Goal: Information Seeking & Learning: Learn about a topic

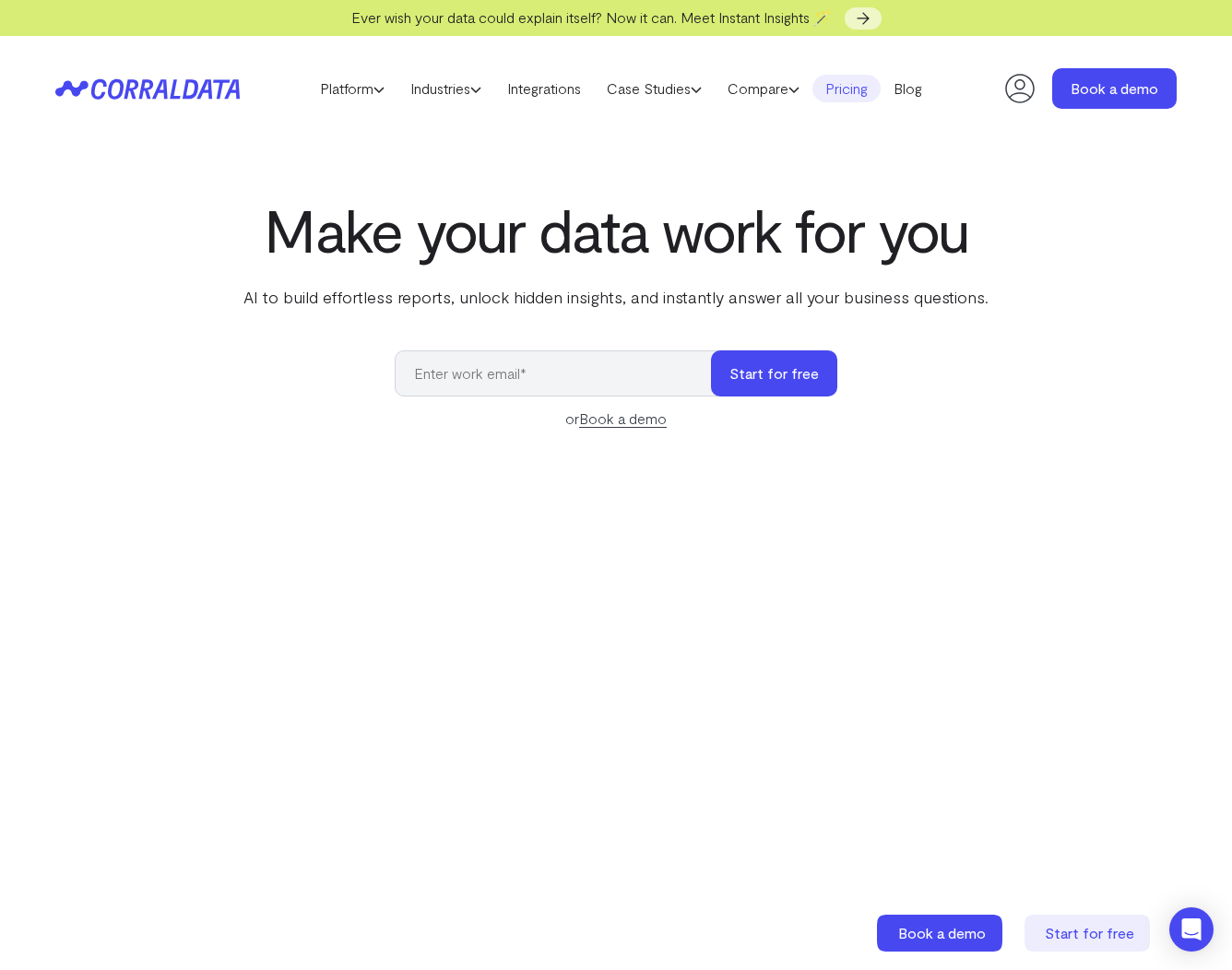
click at [858, 89] on link "Pricing" at bounding box center [846, 89] width 68 height 28
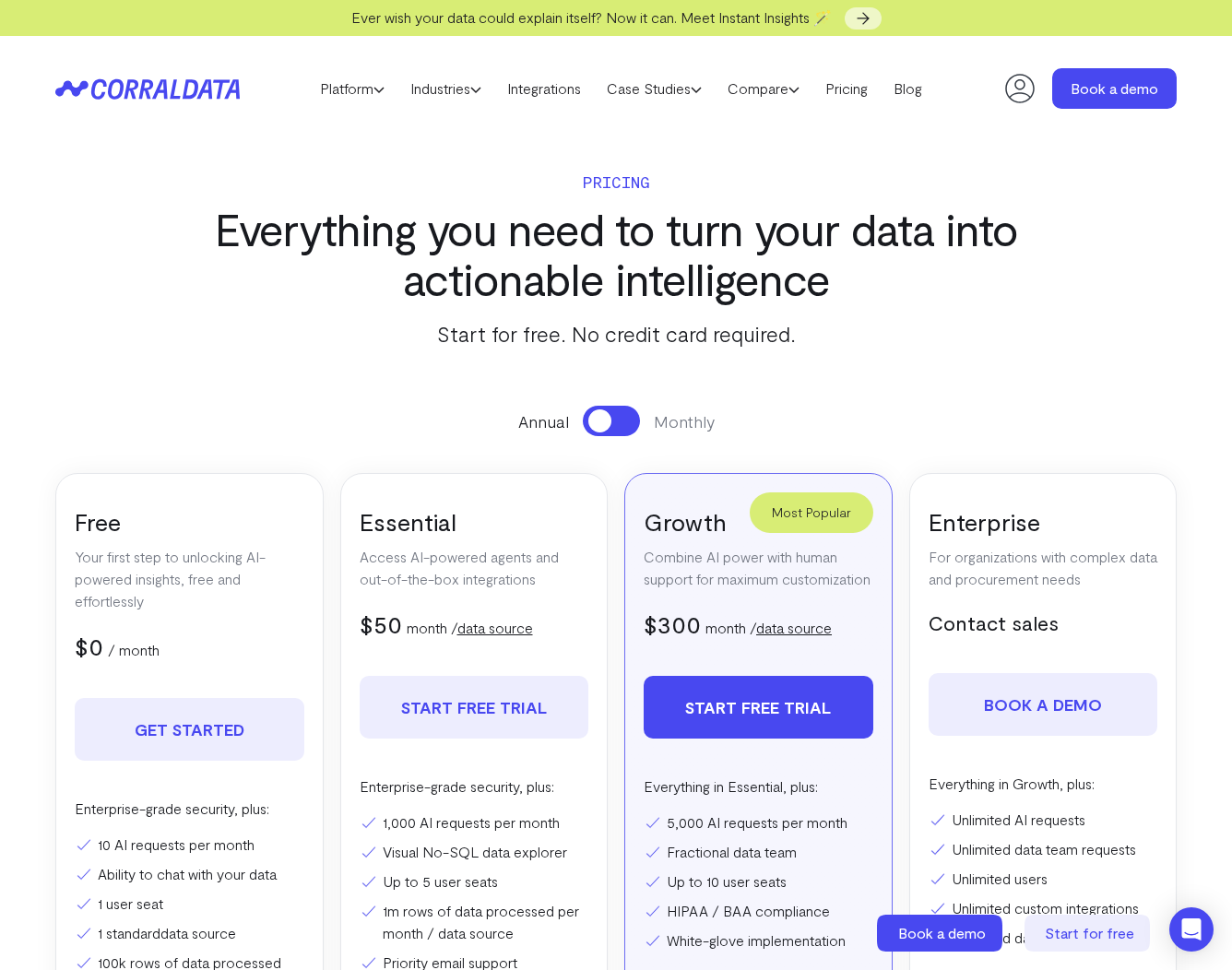
click at [903, 462] on div "Annual Monthly Free Your first step to unlocking AI-powered insights, free and …" at bounding box center [616, 719] width 1122 height 628
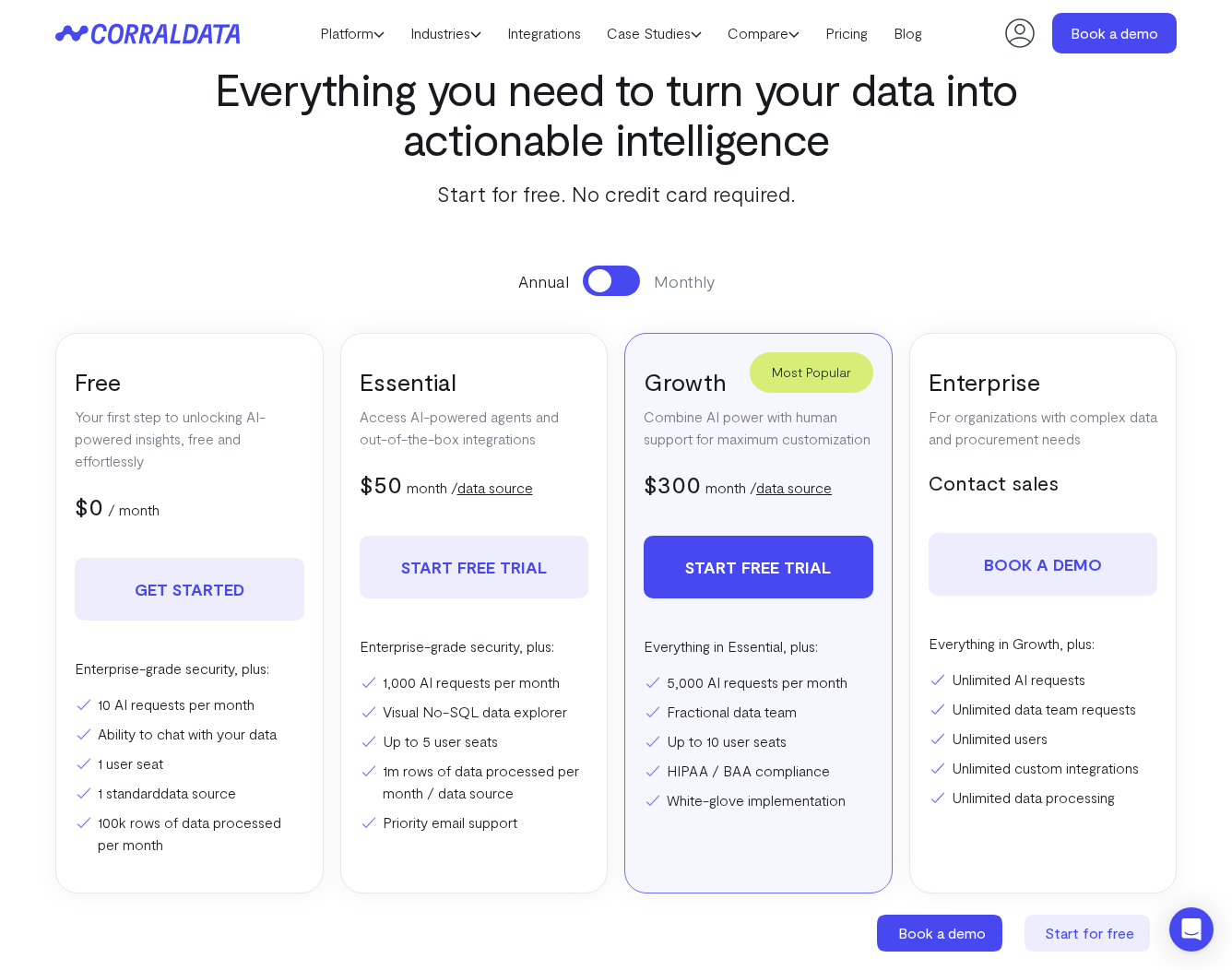
scroll to position [136, 0]
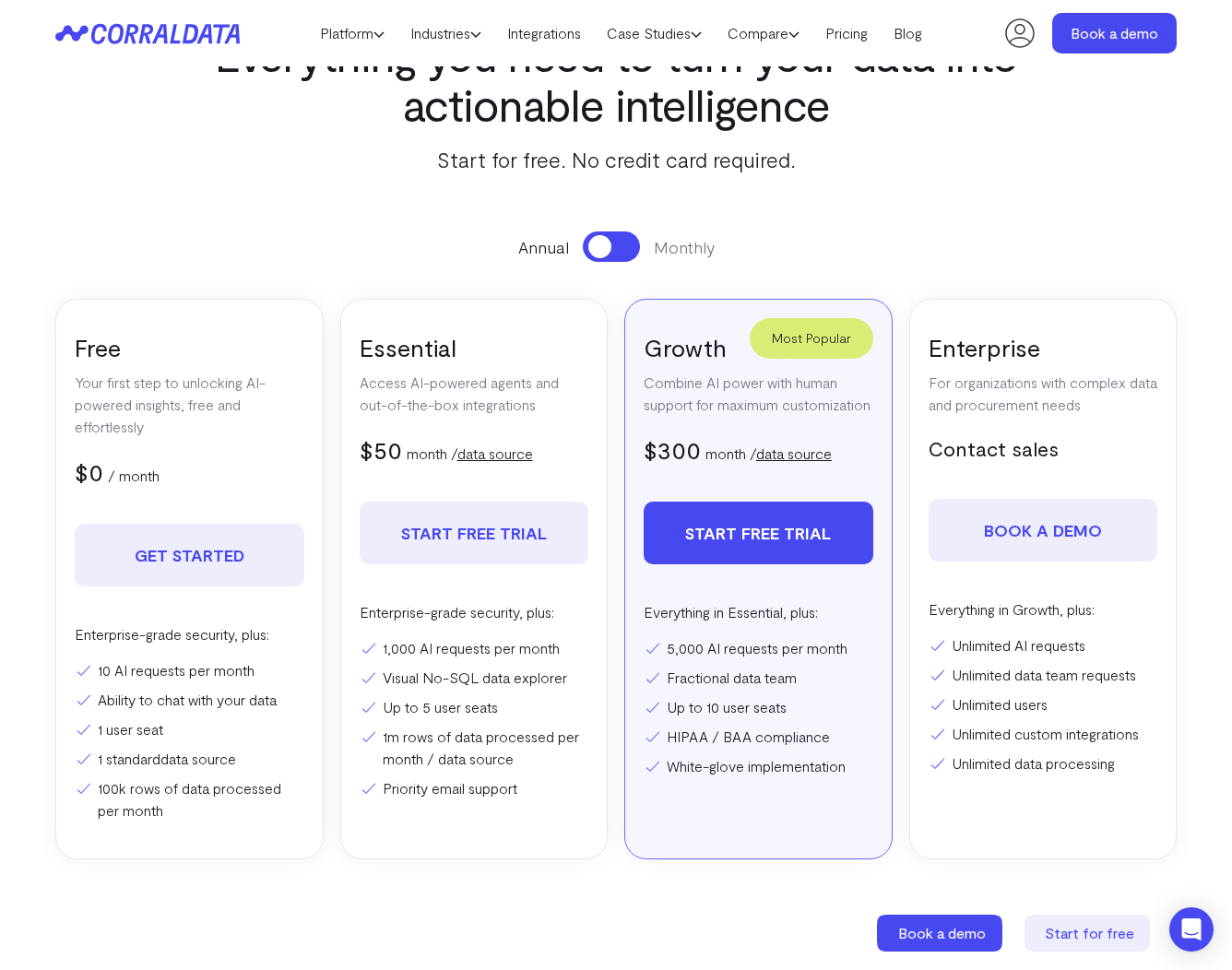
click at [621, 242] on button at bounding box center [611, 246] width 57 height 30
click at [901, 293] on div "Annual Monthly Free Your first step to unlocking AI-powered insights, free and …" at bounding box center [616, 545] width 1122 height 628
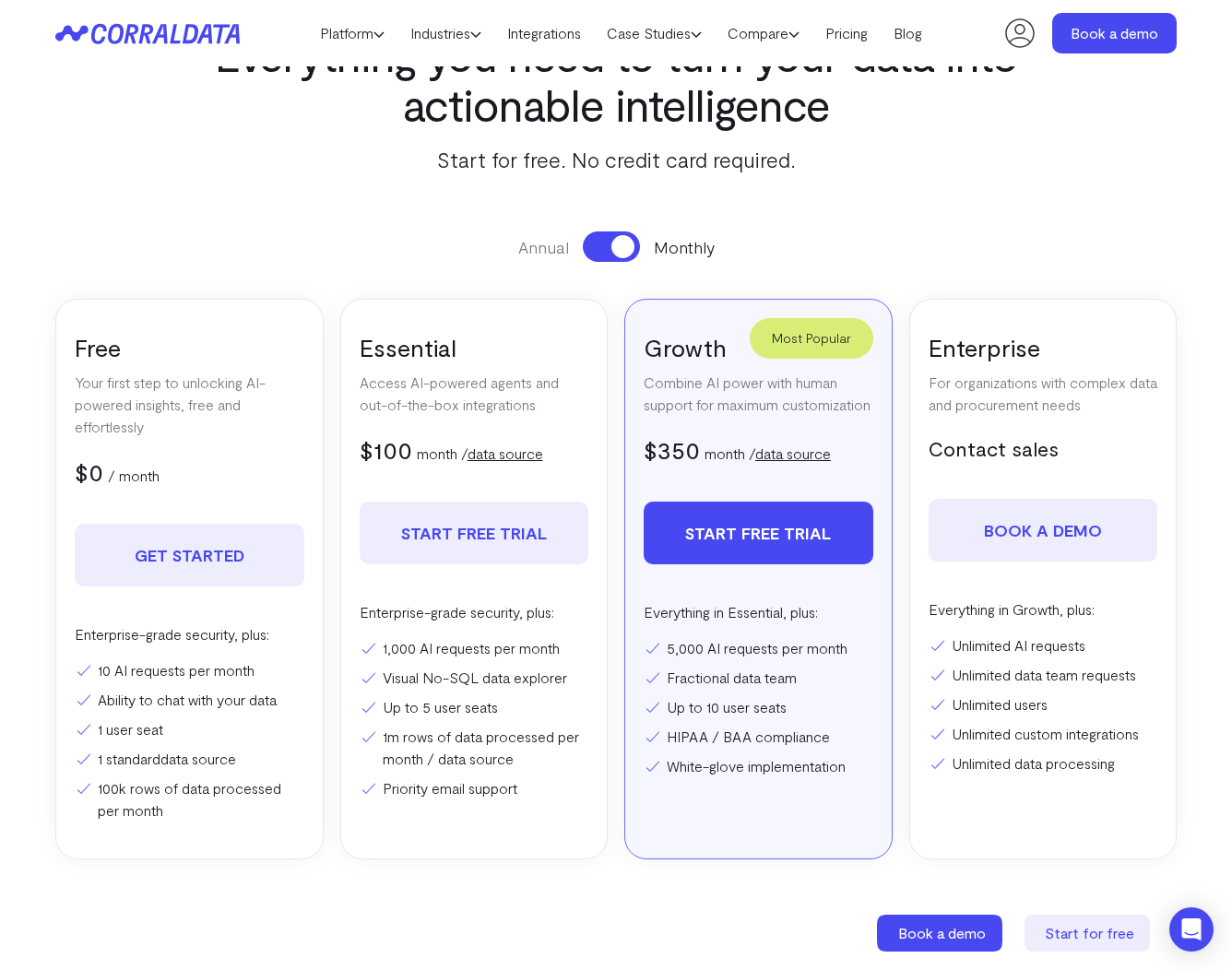
click at [900, 294] on div "Annual Monthly Free Your first step to unlocking AI-powered insights, free and …" at bounding box center [616, 545] width 1122 height 628
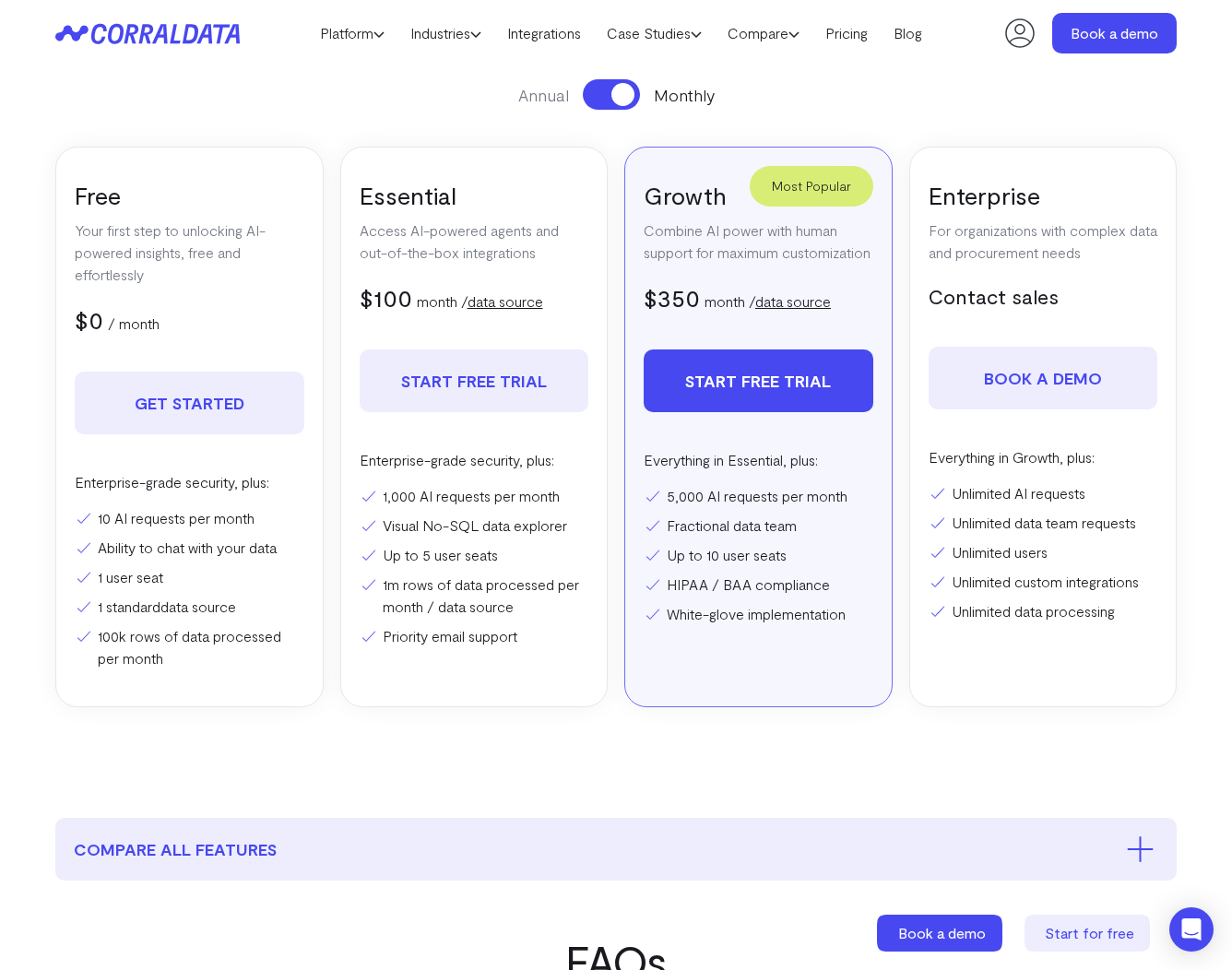
scroll to position [301, 0]
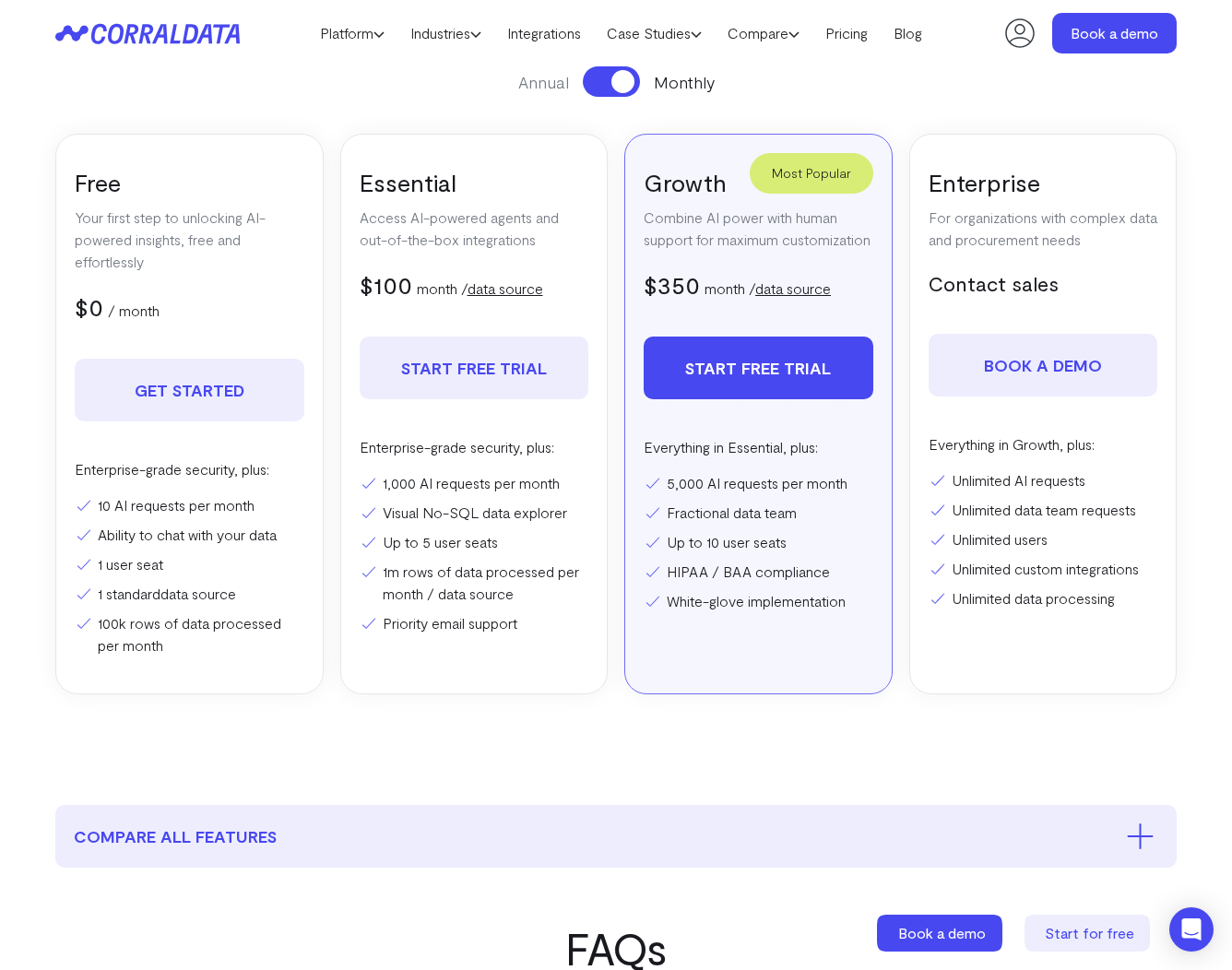
click at [977, 246] on p "For organizations with complex data and procurement needs" at bounding box center [1043, 228] width 229 height 44
click at [900, 316] on div "Free Your first step to unlocking AI-powered insights, free and effortlessly $0…" at bounding box center [616, 414] width 1122 height 561
click at [1199, 749] on section "Pricing Everything you need to turn your data into actionable intelligence Star…" at bounding box center [616, 284] width 1232 height 966
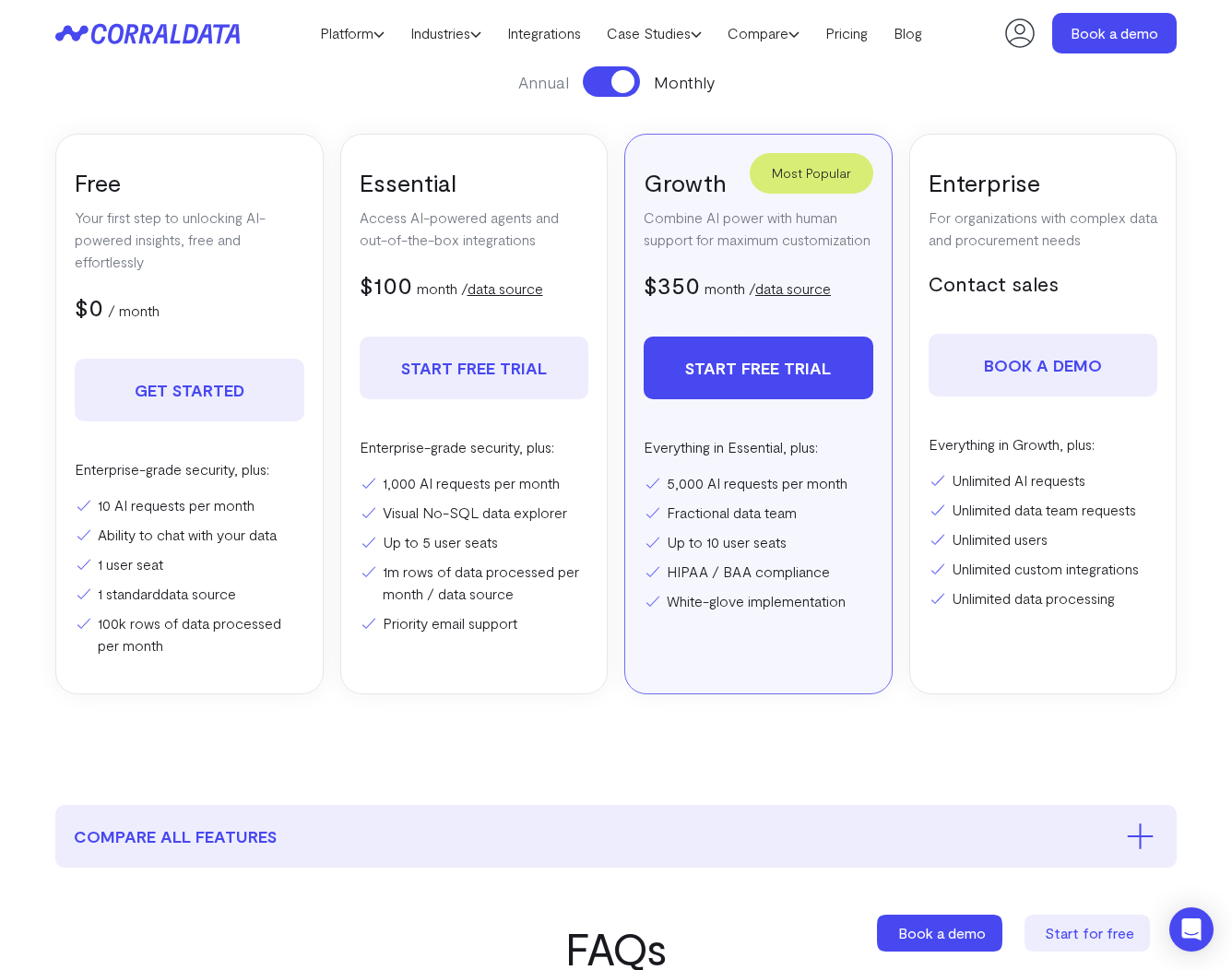
click at [1199, 748] on section "Pricing Everything you need to turn your data into actionable intelligence Star…" at bounding box center [616, 284] width 1232 height 966
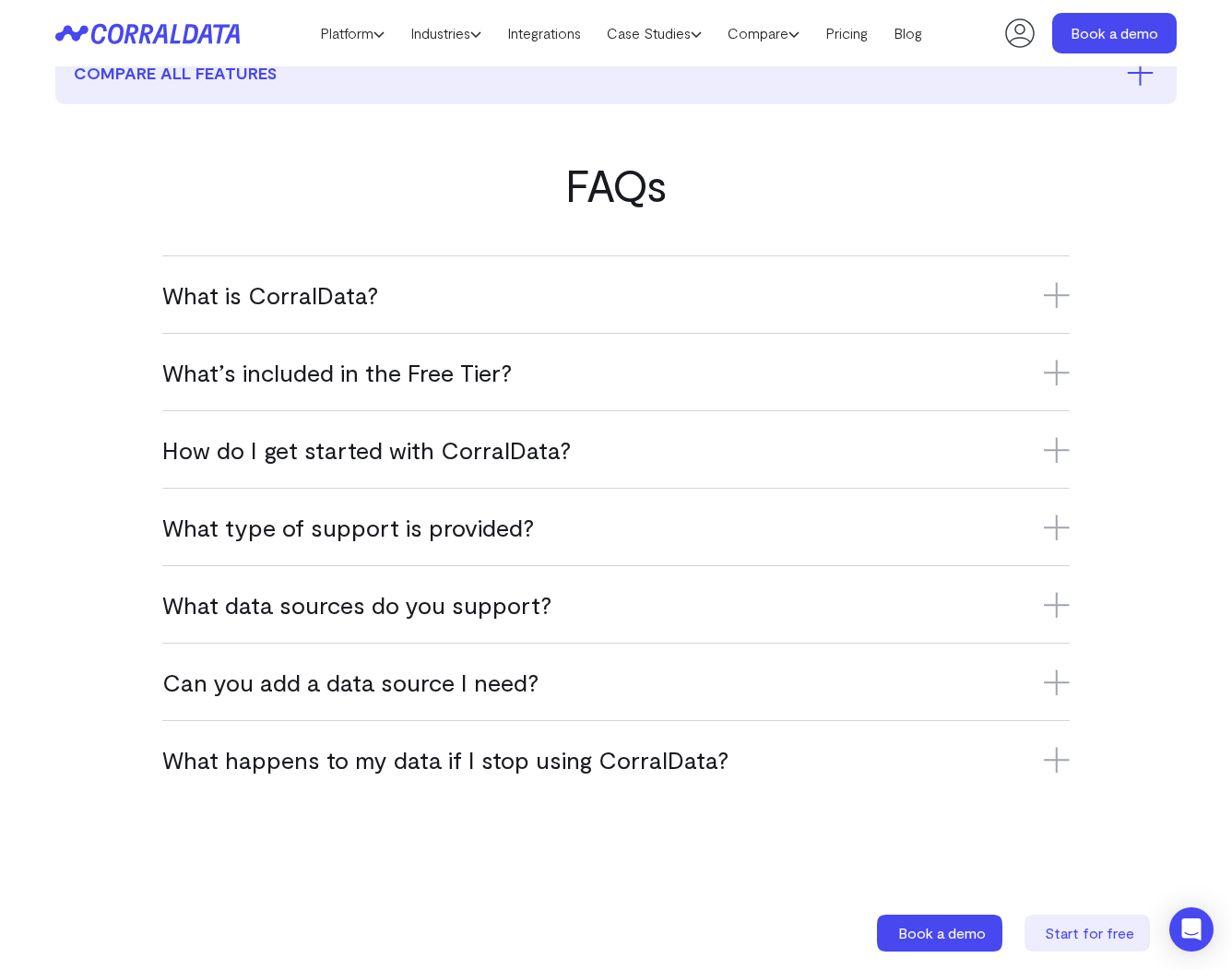
scroll to position [1067, 0]
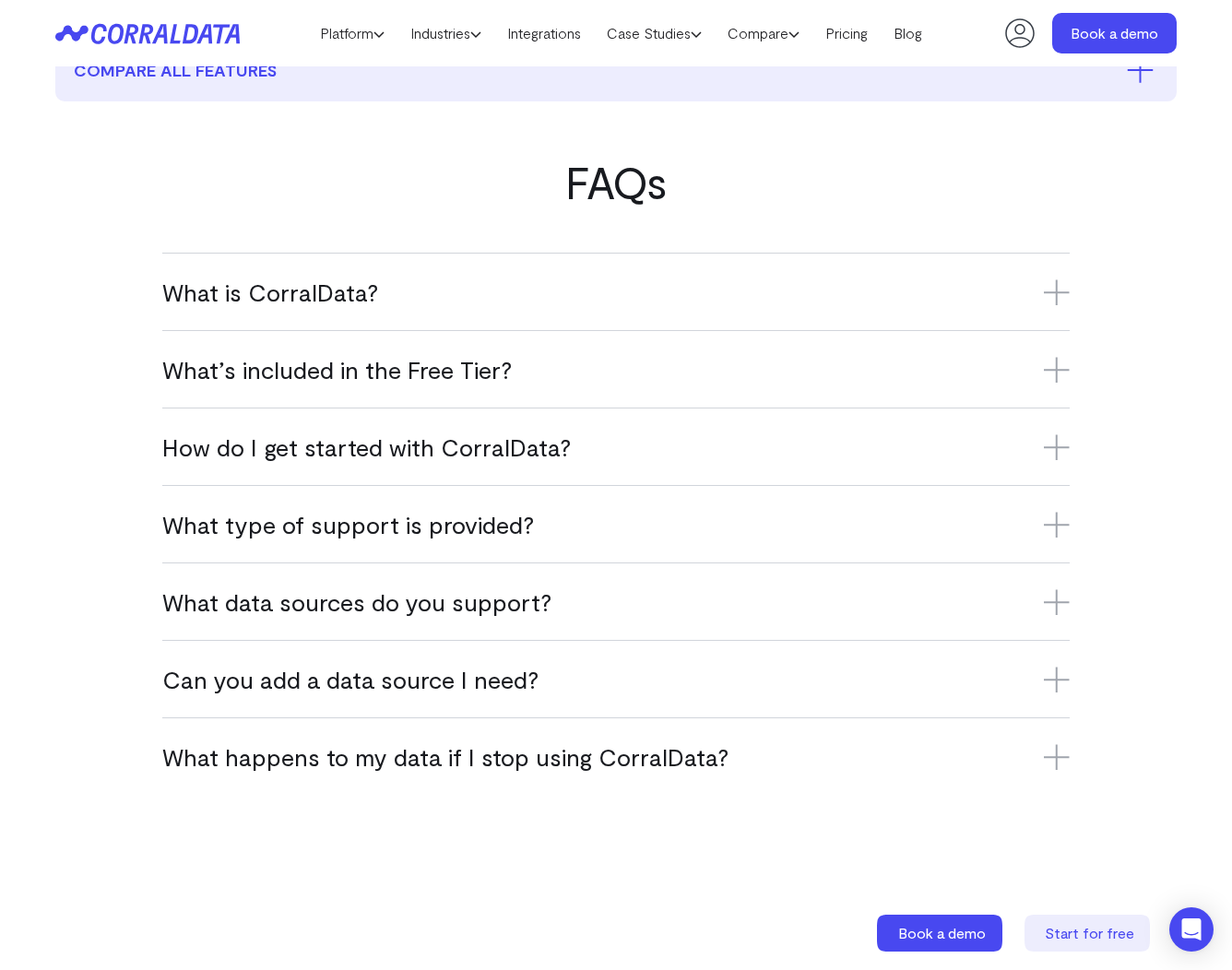
click at [464, 440] on h3 "How do I get started with CorralData?" at bounding box center [616, 447] width 907 height 30
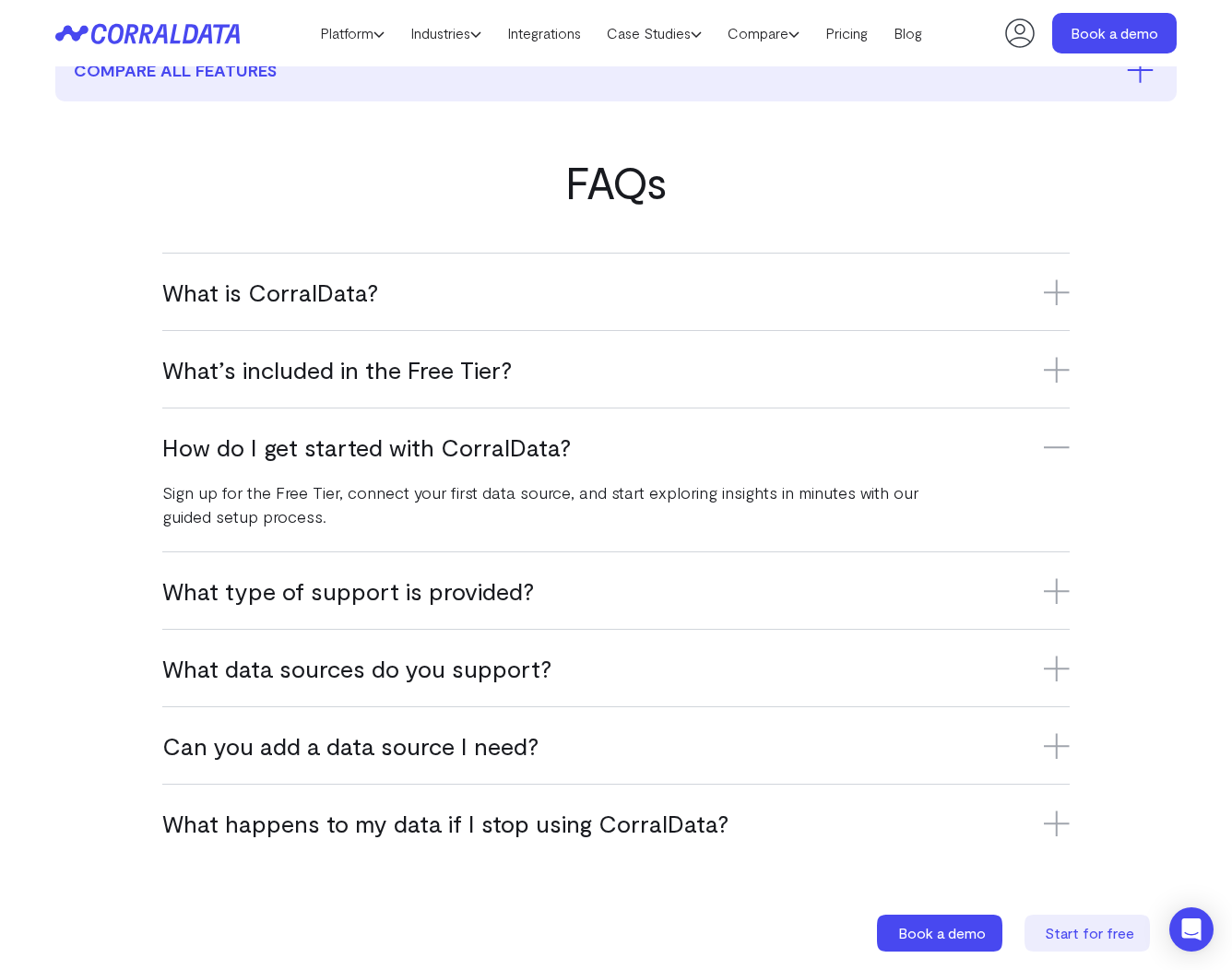
click at [360, 476] on div "Sign up for the Free Tier, connect your first data source, and start exploring …" at bounding box center [542, 495] width 760 height 66
click at [349, 434] on h3 "How do I get started with CorralData?" at bounding box center [616, 447] width 907 height 30
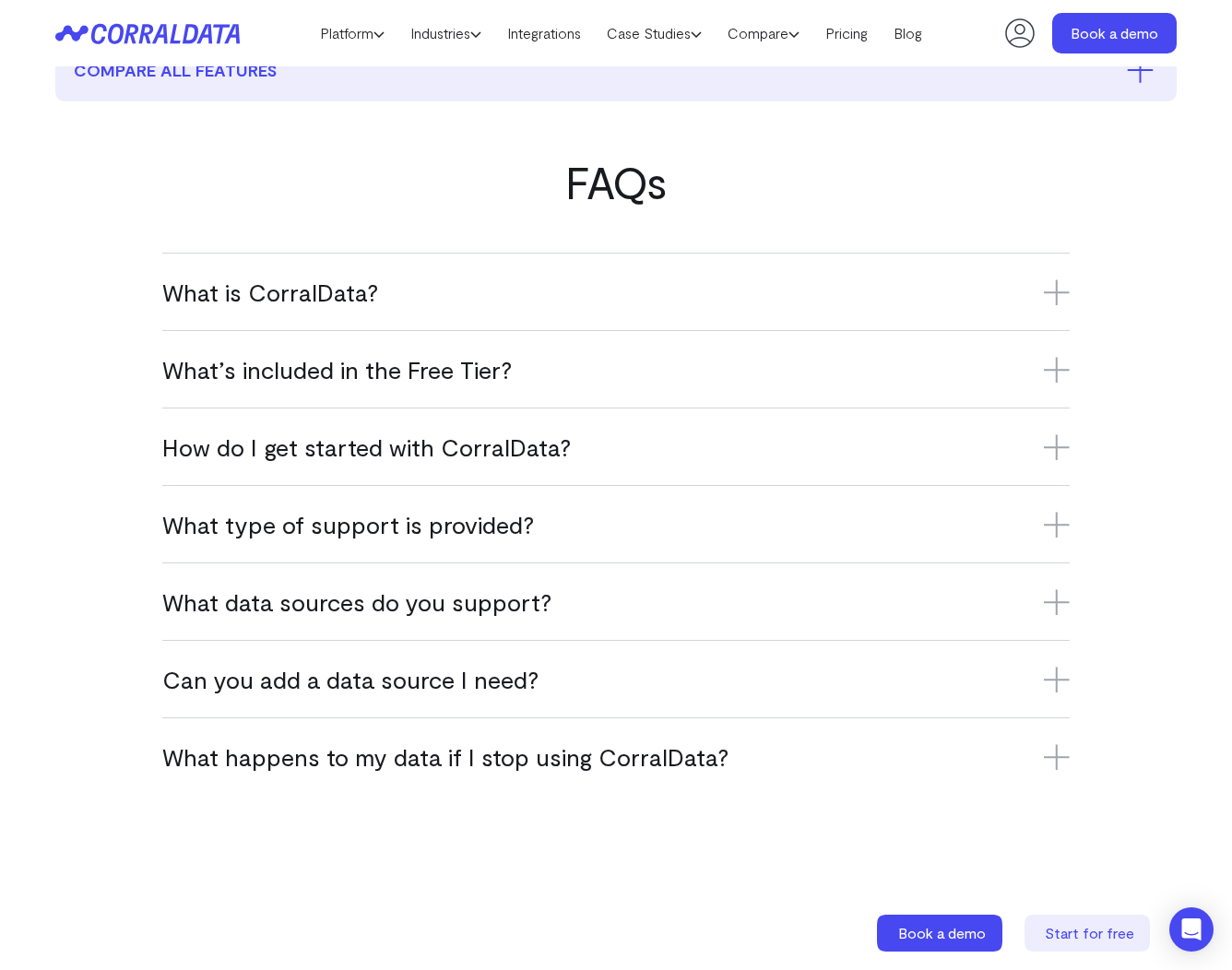
scroll to position [0, 0]
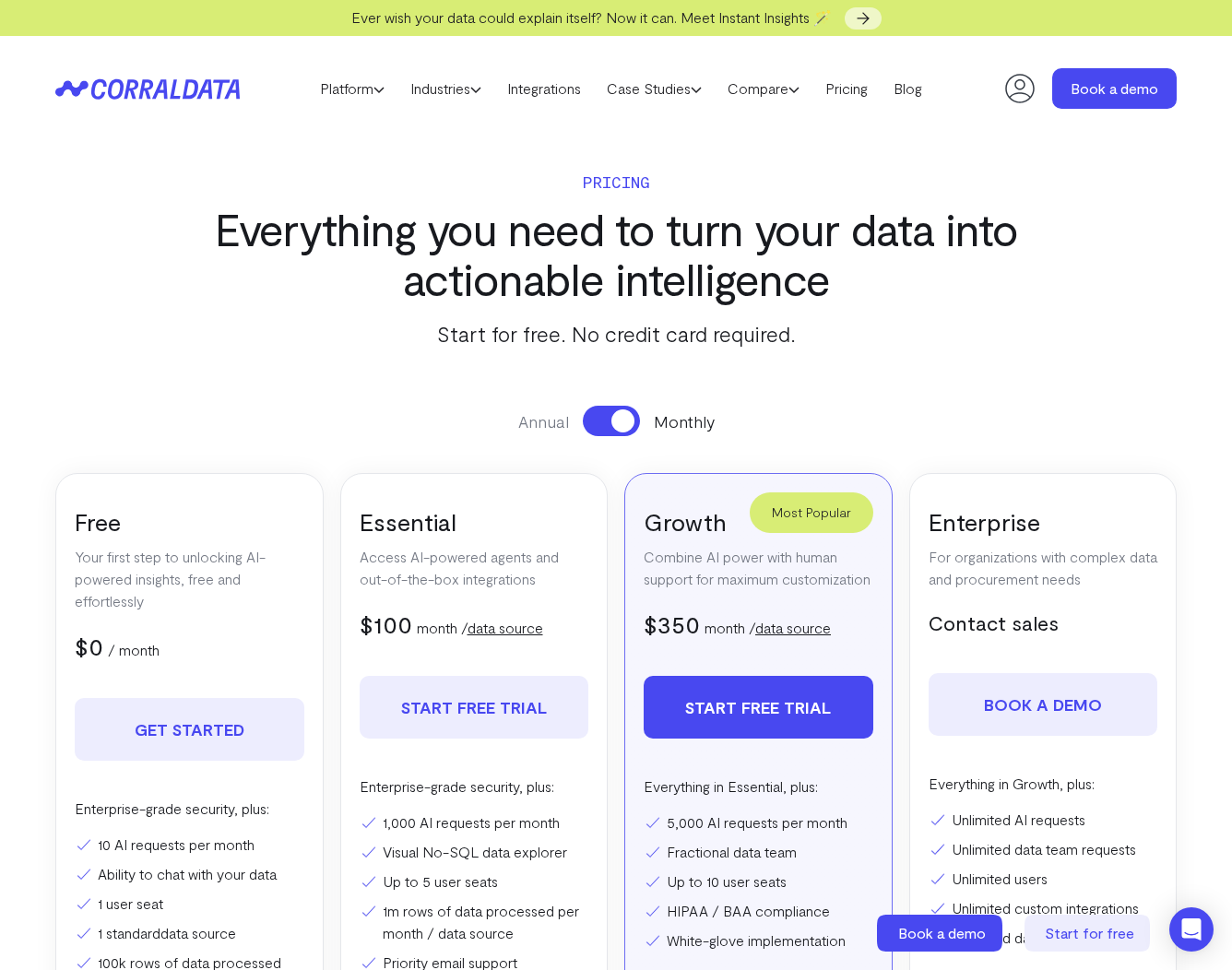
click at [160, 84] on icon at bounding box center [136, 89] width 90 height 21
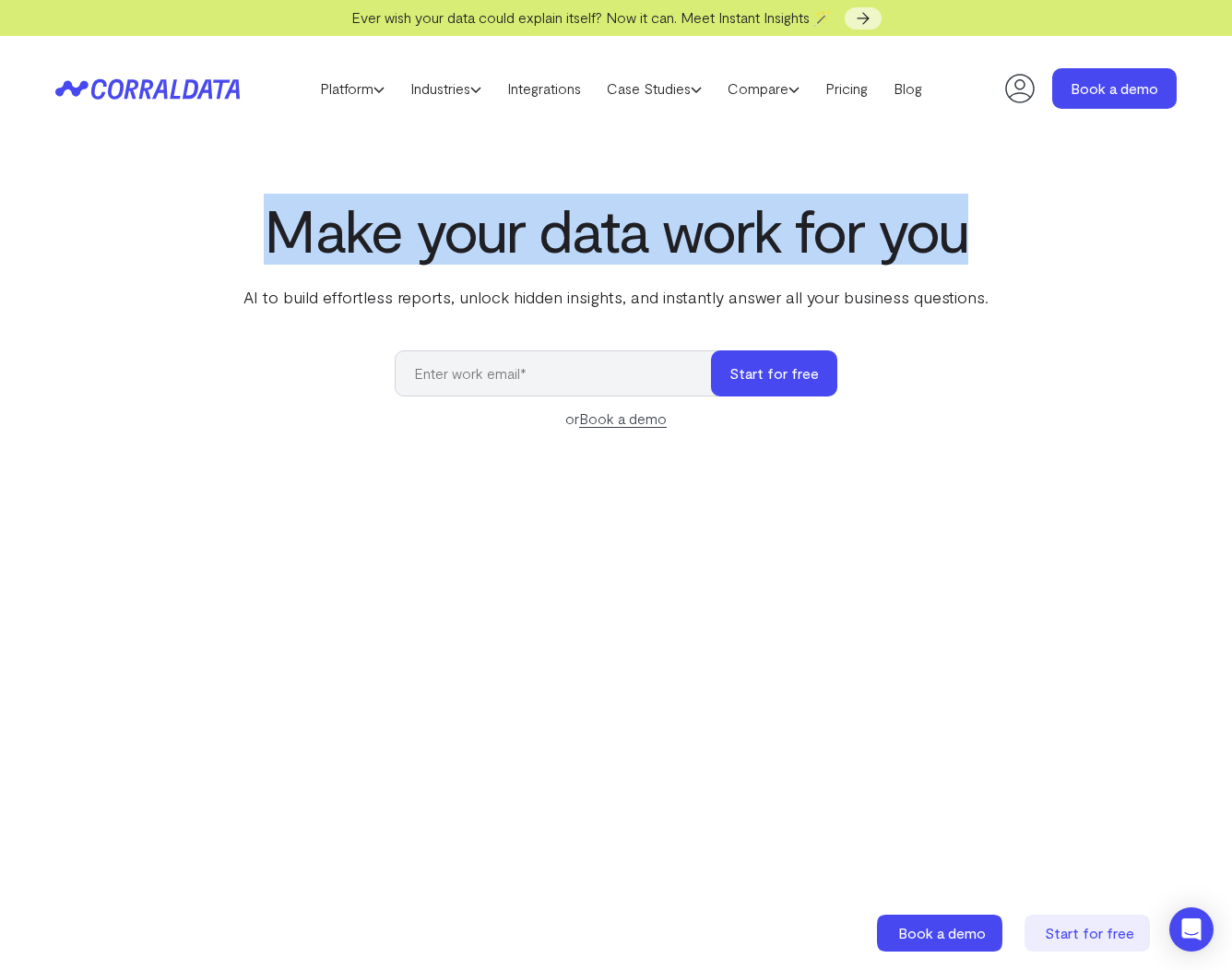
drag, startPoint x: 273, startPoint y: 232, endPoint x: 972, endPoint y: 251, distance: 699.3
click at [972, 251] on h1 "Make your data work for you" at bounding box center [616, 229] width 753 height 66
drag, startPoint x: 983, startPoint y: 244, endPoint x: 231, endPoint y: 237, distance: 752.0
click at [221, 238] on div "Make your data work for you AI to build effortless reports, unlock hidden insig…" at bounding box center [616, 609] width 1232 height 824
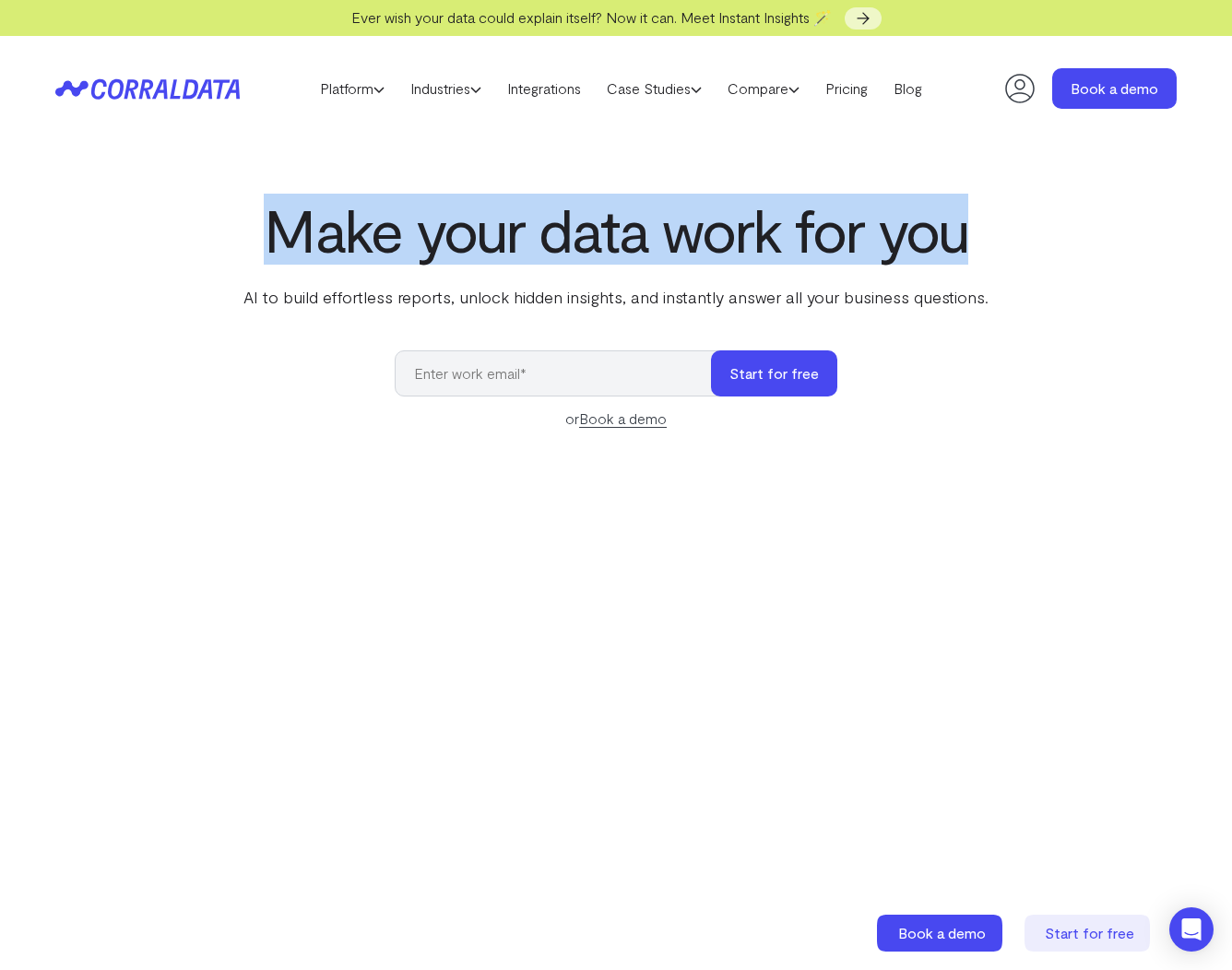
click at [243, 235] on h1 "Make your data work for you" at bounding box center [616, 229] width 753 height 66
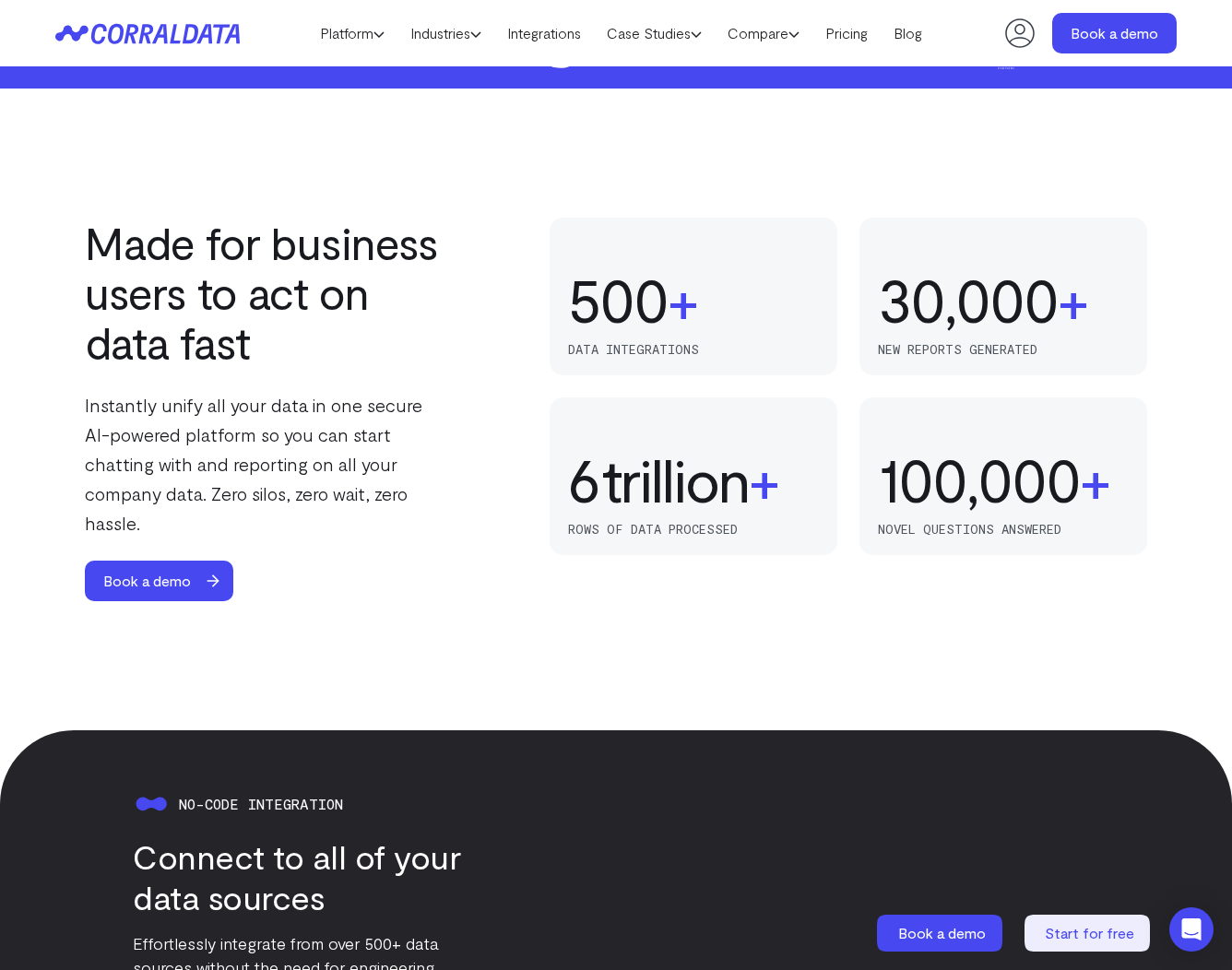
click at [67, 456] on div "Made for business users to act on data fast Instantly unify all your data in on…" at bounding box center [616, 409] width 1232 height 384
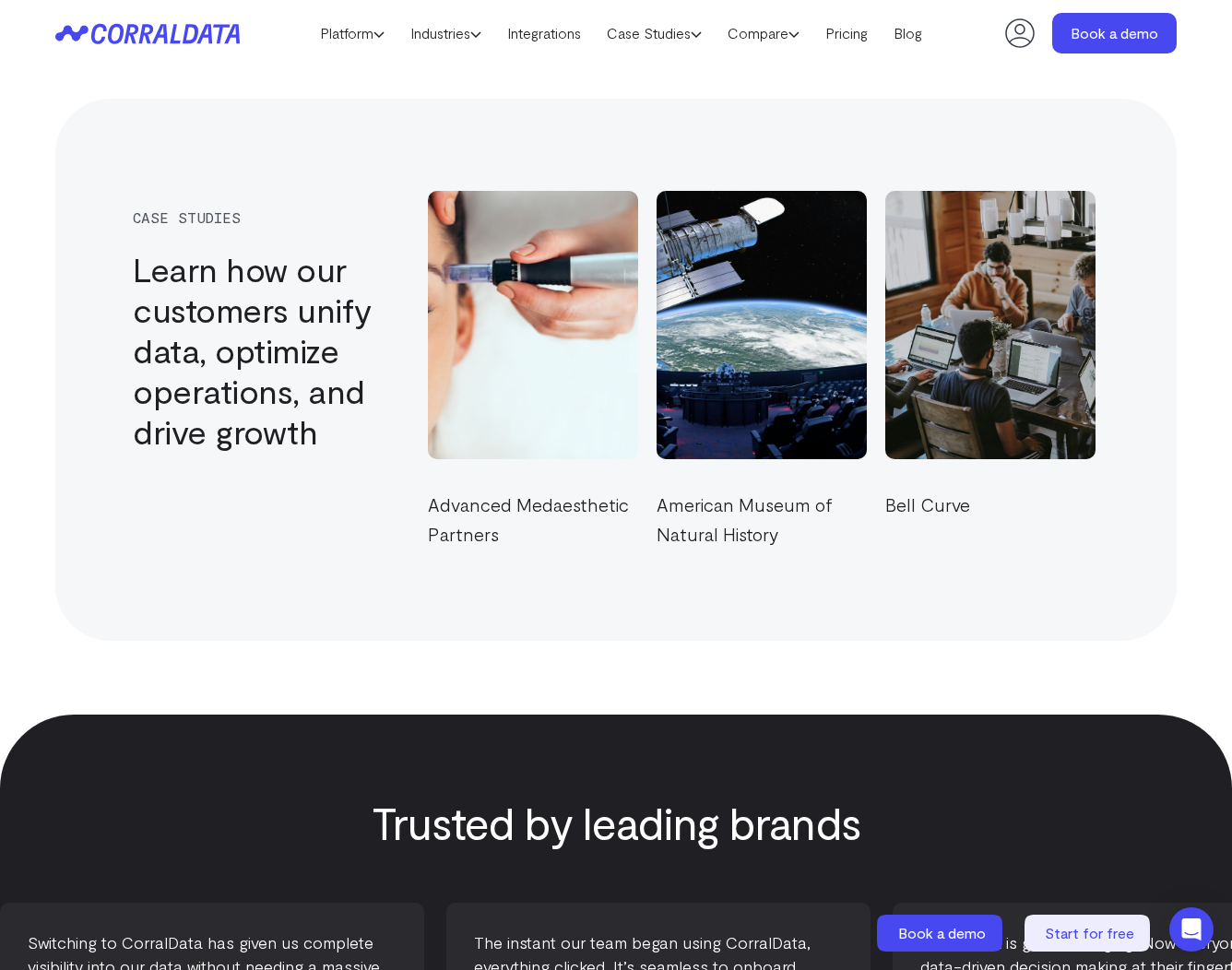
scroll to position [5752, 0]
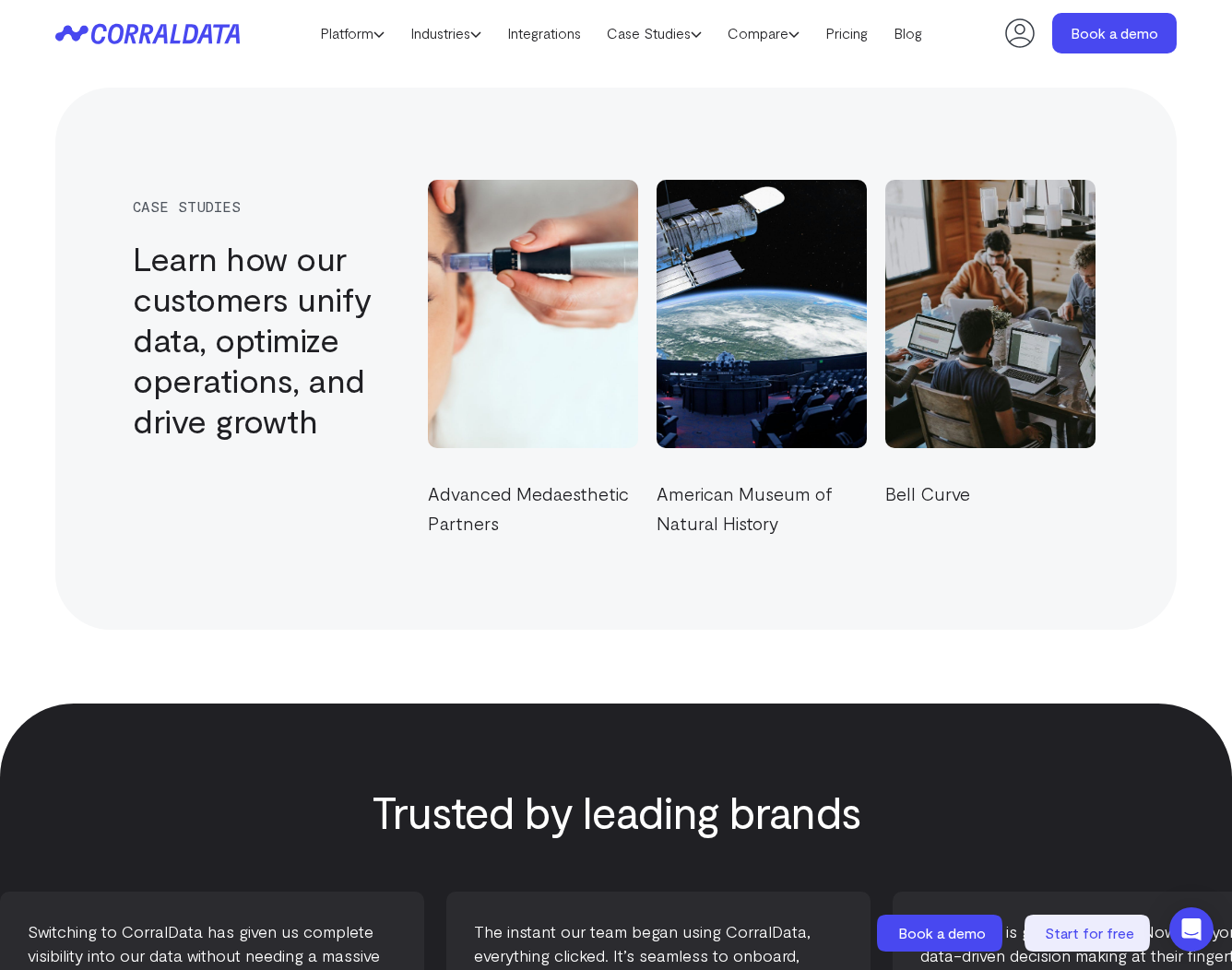
click at [34, 384] on div "case studies Learn how our customers unify data, optimize operations, and drive…" at bounding box center [616, 358] width 1232 height 542
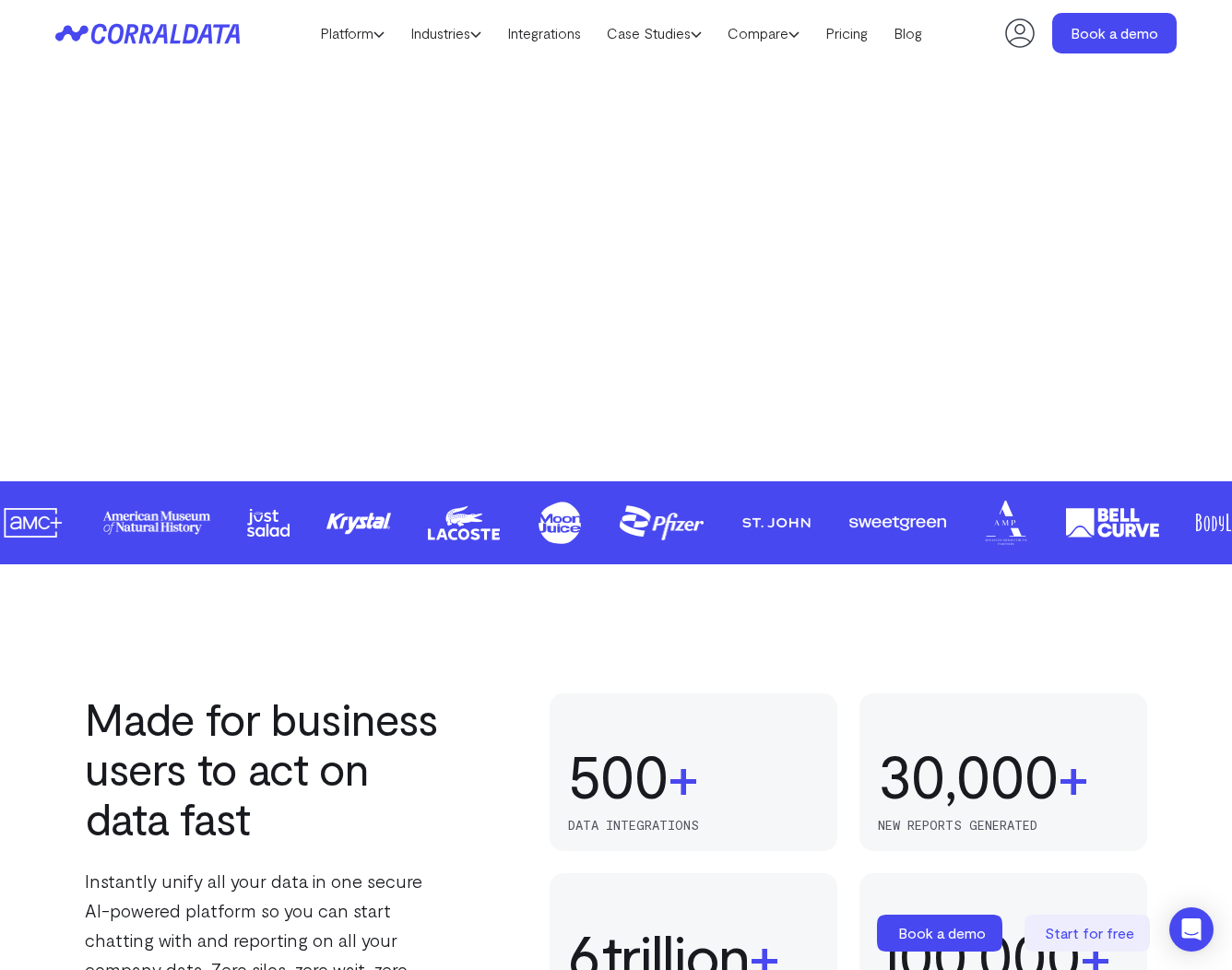
scroll to position [0, 0]
